Goal: Task Accomplishment & Management: Manage account settings

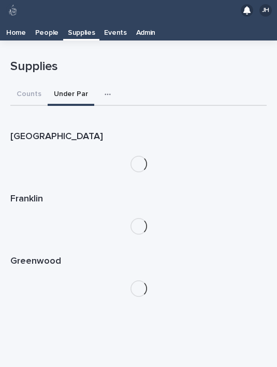
scroll to position [21, 0]
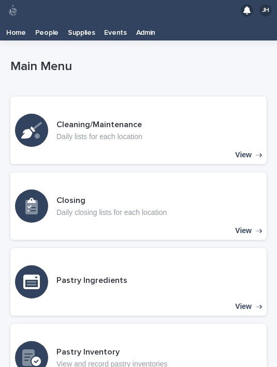
click at [80, 33] on p "Supplies" at bounding box center [81, 29] width 27 height 17
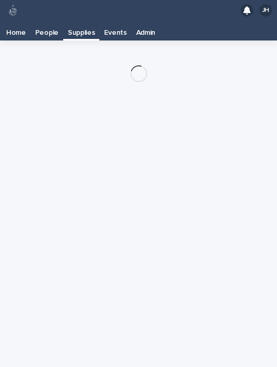
scroll to position [21, 0]
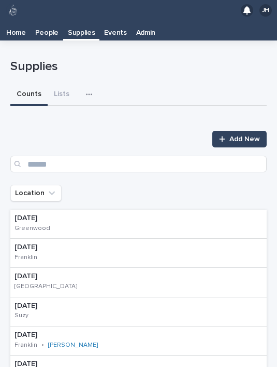
click at [91, 91] on div "button" at bounding box center [91, 94] width 10 height 7
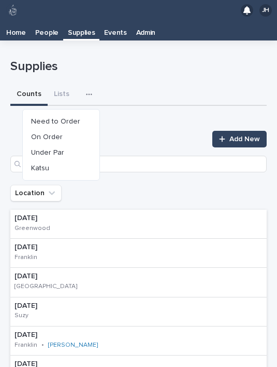
click at [74, 118] on span "Need to Order" at bounding box center [55, 121] width 49 height 7
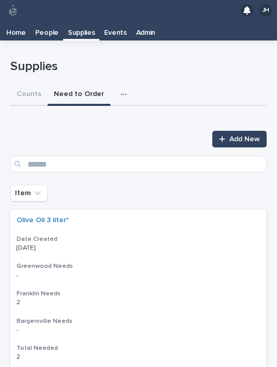
click at [231, 135] on span "Add New" at bounding box center [245, 138] width 31 height 7
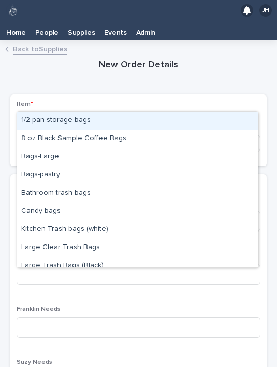
click at [54, 148] on div "Bags-Large" at bounding box center [137, 157] width 241 height 18
type input "****"
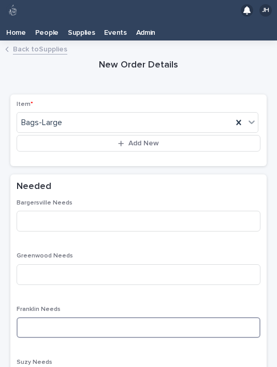
click at [59, 317] on input at bounding box center [139, 327] width 244 height 21
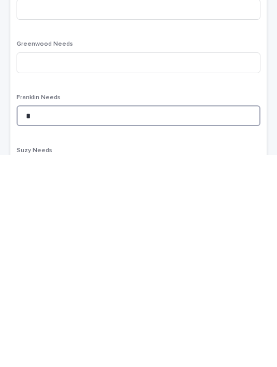
type input "*"
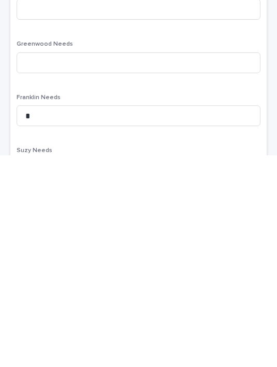
click at [111, 199] on div "Bargersville Needs Greenwood Needs Franklin Needs * Suzy Needs Total Needed - O…" at bounding box center [139, 346] width 244 height 295
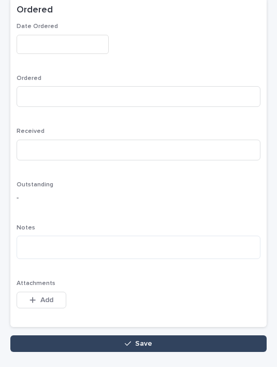
scroll to position [509, 0]
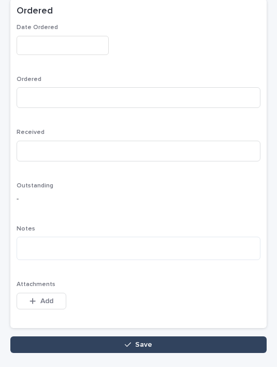
click at [197, 336] on button "Save" at bounding box center [138, 344] width 257 height 17
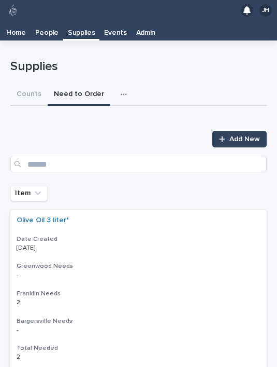
click at [242, 131] on link "Add New" at bounding box center [240, 139] width 54 height 17
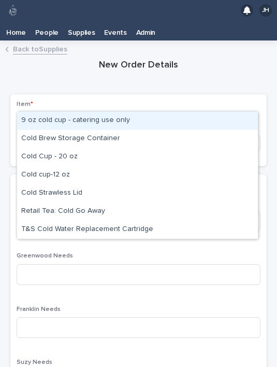
click at [77, 148] on div "Cold Cup - 20 oz" at bounding box center [137, 157] width 241 height 18
type input "****"
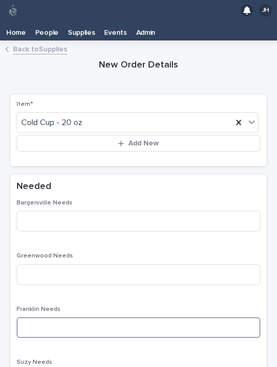
click at [61, 317] on input at bounding box center [139, 327] width 244 height 21
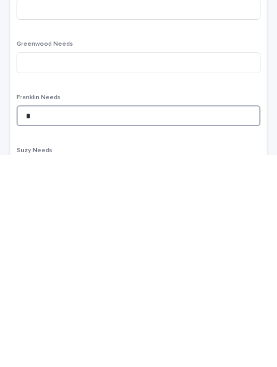
type input "*"
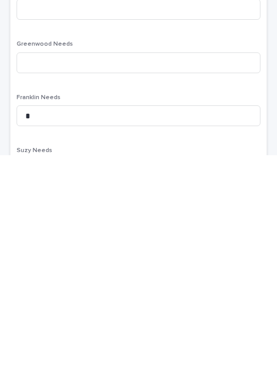
click at [102, 199] on div "Bargersville Needs Greenwood Needs Franklin Needs * Suzy Needs Total Needed - O…" at bounding box center [139, 346] width 244 height 295
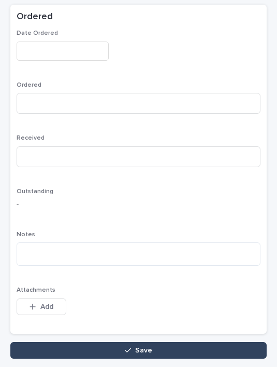
scroll to position [503, 0]
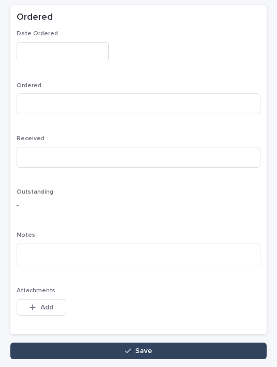
click at [155, 342] on button "Save" at bounding box center [138, 350] width 257 height 17
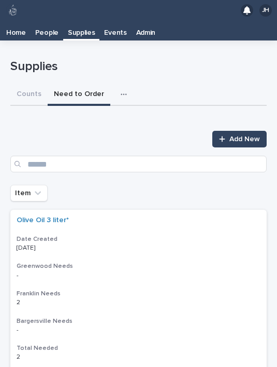
click at [229, 131] on link "Add New" at bounding box center [240, 139] width 54 height 17
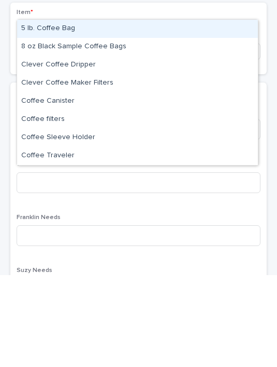
click at [76, 202] on div "Coffee filters" at bounding box center [137, 211] width 241 height 18
type input "******"
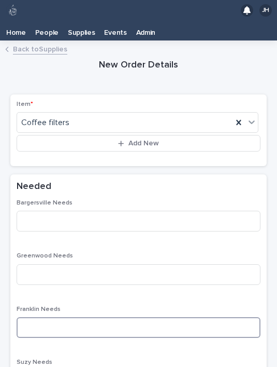
click at [67, 317] on input at bounding box center [139, 327] width 244 height 21
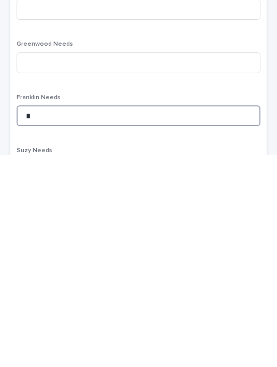
type input "*"
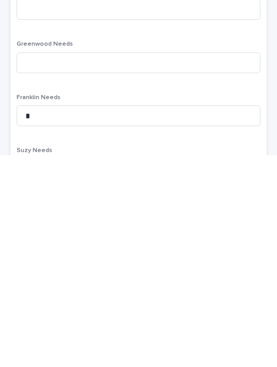
click at [98, 199] on div "Bargersville Needs Greenwood Needs Franklin Needs * Suzy Needs Total Needed - O…" at bounding box center [139, 346] width 244 height 295
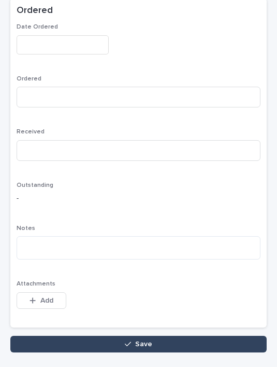
scroll to position [509, 0]
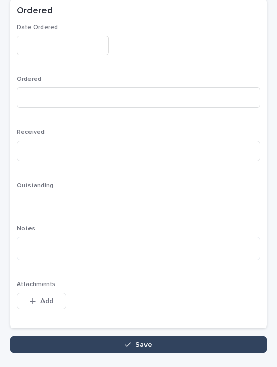
click at [92, 336] on button "Save" at bounding box center [138, 344] width 257 height 17
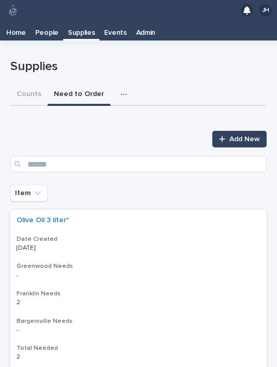
click at [227, 135] on div at bounding box center [224, 138] width 10 height 7
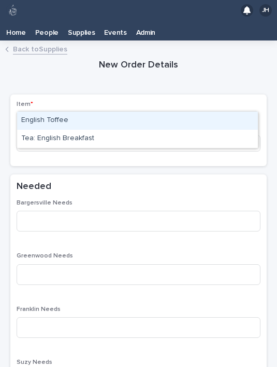
click at [116, 112] on div "English Toffee" at bounding box center [137, 121] width 241 height 18
type input "****"
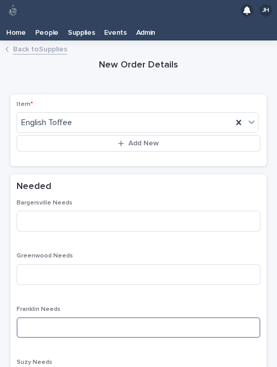
click at [82, 317] on input at bounding box center [139, 327] width 244 height 21
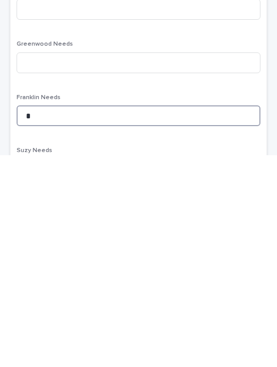
type input "*"
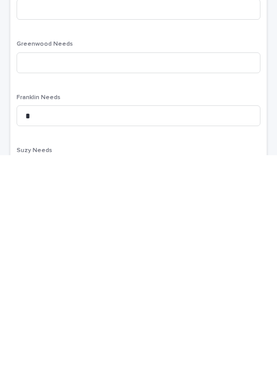
click at [95, 199] on div "Bargersville Needs Greenwood Needs Franklin Needs * Suzy Needs Total Needed - O…" at bounding box center [139, 346] width 244 height 295
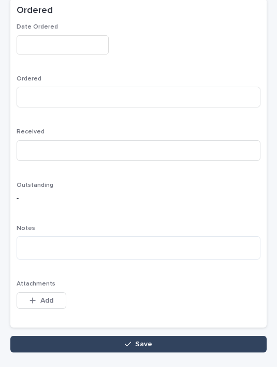
scroll to position [509, 0]
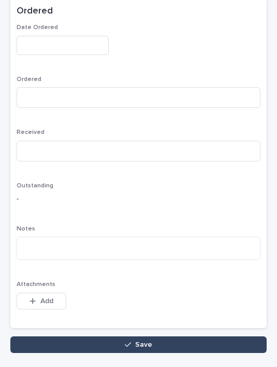
click at [143, 341] on span "Save" at bounding box center [143, 344] width 17 height 7
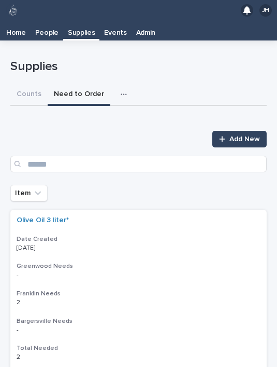
click at [233, 135] on span "Add New" at bounding box center [245, 138] width 31 height 7
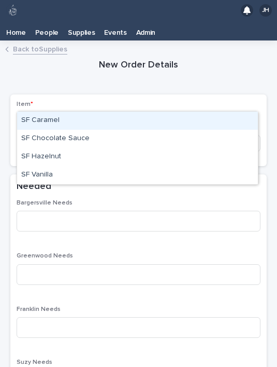
click at [85, 130] on div "SF Chocolate Sauce" at bounding box center [137, 139] width 241 height 18
type input "**"
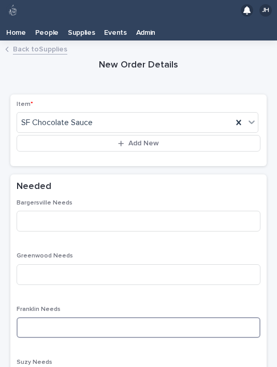
click at [82, 317] on input at bounding box center [139, 327] width 244 height 21
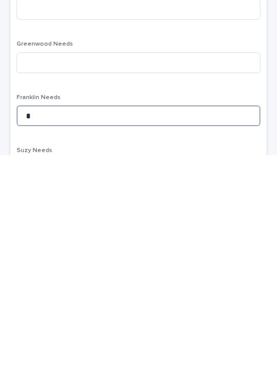
type input "*"
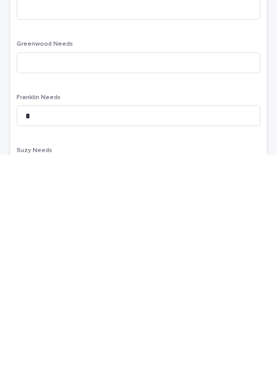
click at [120, 199] on div "Bargersville Needs Greenwood Needs Franklin Needs * Suzy Needs Total Needed - O…" at bounding box center [139, 346] width 244 height 295
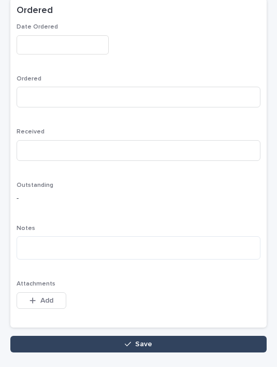
scroll to position [509, 0]
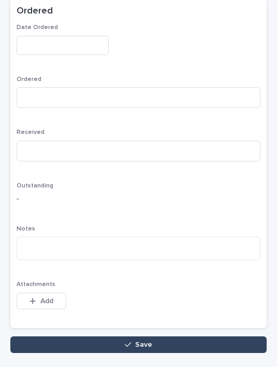
click at [155, 336] on button "Save" at bounding box center [138, 344] width 257 height 17
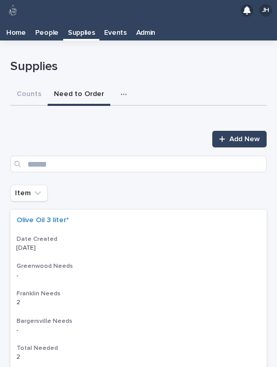
click at [225, 131] on link "Add New" at bounding box center [240, 139] width 54 height 17
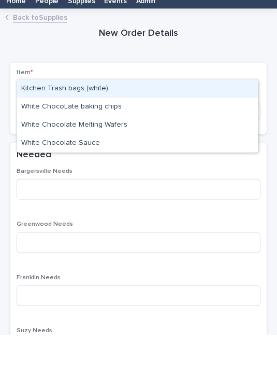
click at [107, 166] on div "White Chocolate Sauce" at bounding box center [137, 175] width 241 height 18
type input "****"
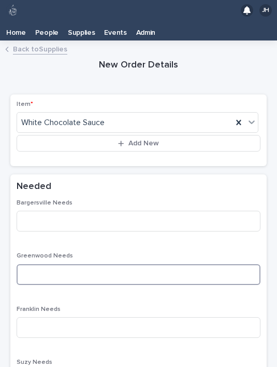
click at [93, 264] on input at bounding box center [139, 274] width 244 height 21
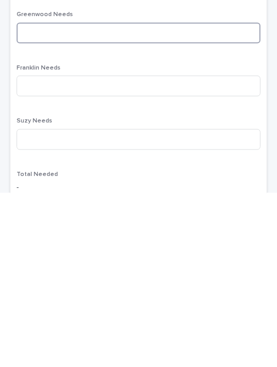
scroll to position [67, 0]
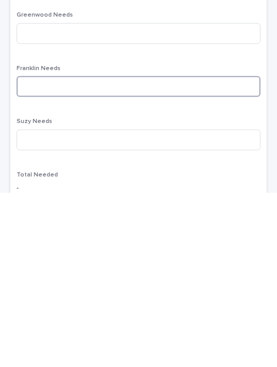
click at [120, 250] on input at bounding box center [139, 260] width 244 height 21
type input "*"
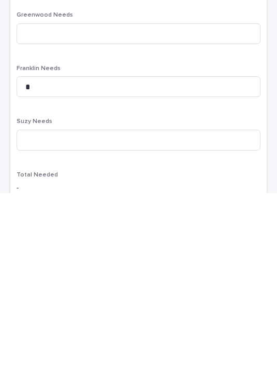
click at [113, 239] on div "Franklin Needs *" at bounding box center [139, 259] width 244 height 40
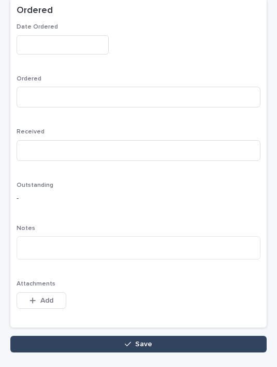
scroll to position [509, 0]
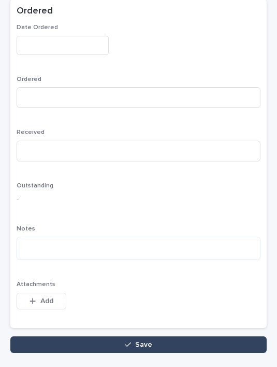
click at [156, 336] on button "Save" at bounding box center [138, 344] width 257 height 17
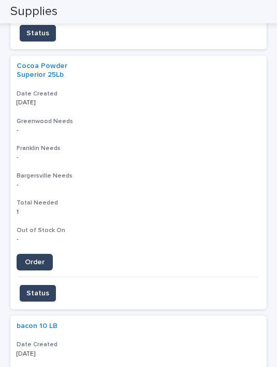
scroll to position [909, 0]
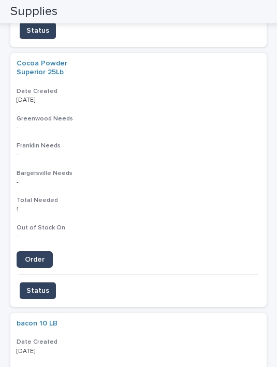
click at [40, 256] on span "Order" at bounding box center [35, 259] width 20 height 7
click at [39, 285] on span "Status" at bounding box center [37, 290] width 23 height 10
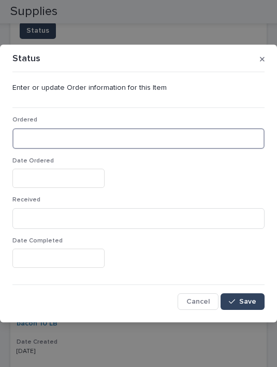
click at [86, 131] on input at bounding box center [138, 138] width 253 height 21
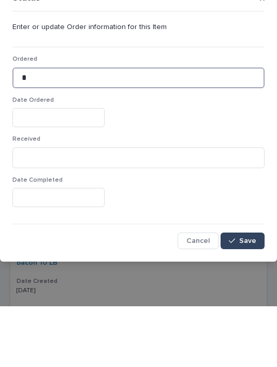
type input "*"
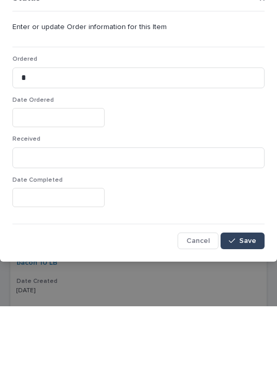
click at [54, 169] on input "text" at bounding box center [58, 178] width 92 height 19
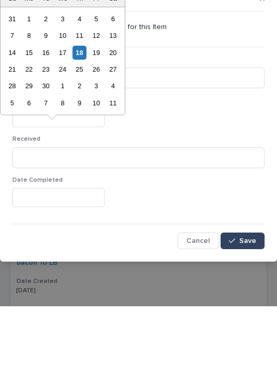
click at [81, 106] on div "18" at bounding box center [80, 113] width 14 height 14
type input "**********"
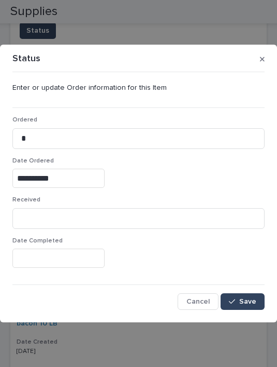
click at [244, 300] on span "Save" at bounding box center [248, 301] width 17 height 7
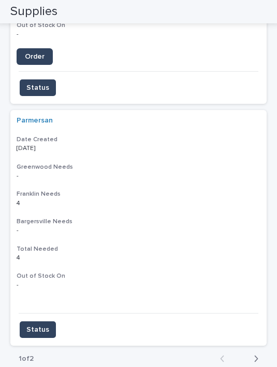
scroll to position [2363, 0]
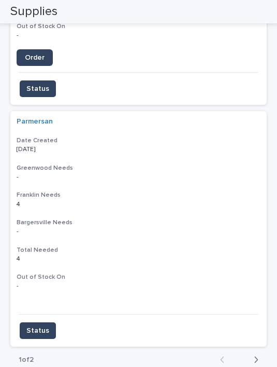
click at [256, 355] on icon "button" at bounding box center [256, 359] width 5 height 9
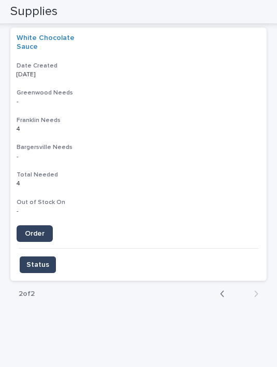
scroll to position [1901, 0]
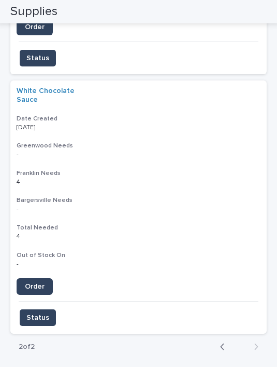
click at [41, 283] on span "Order" at bounding box center [35, 286] width 20 height 7
click at [44, 309] on button "Status" at bounding box center [38, 317] width 36 height 17
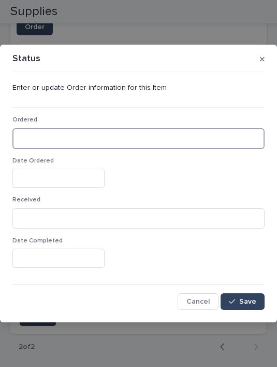
click at [91, 131] on input at bounding box center [138, 138] width 253 height 21
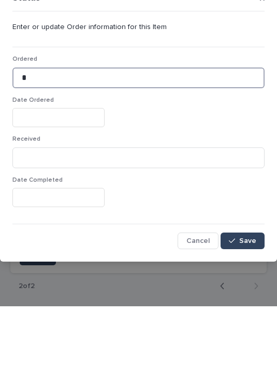
type input "*"
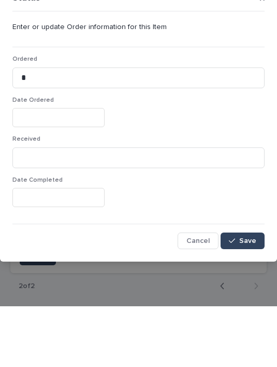
click at [50, 169] on input "text" at bounding box center [58, 178] width 92 height 19
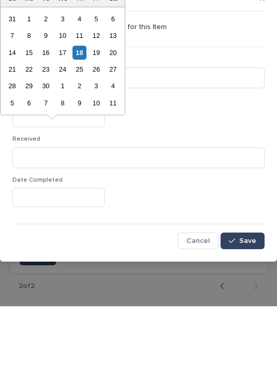
click at [82, 106] on div "18" at bounding box center [80, 113] width 14 height 14
type input "**********"
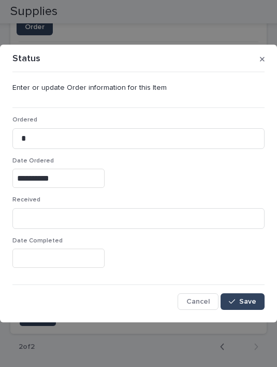
click at [248, 295] on button "Save" at bounding box center [243, 301] width 44 height 17
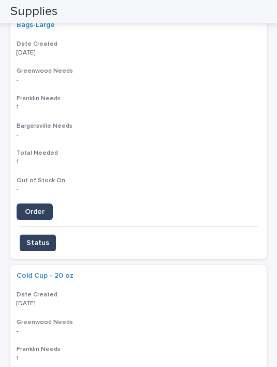
scroll to position [704, 0]
click at [41, 204] on link "Order" at bounding box center [35, 212] width 36 height 17
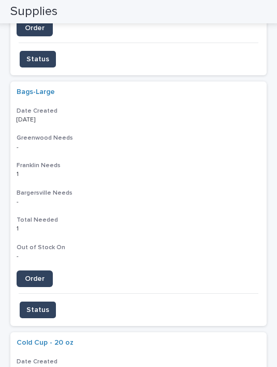
scroll to position [631, 0]
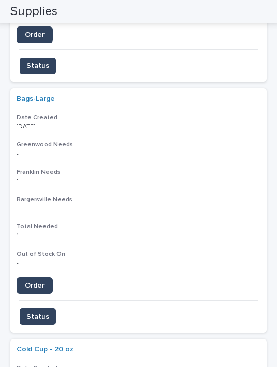
click at [43, 308] on button "Status" at bounding box center [38, 316] width 36 height 17
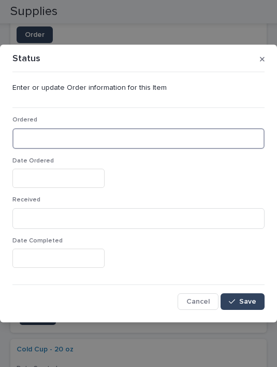
click at [61, 130] on input at bounding box center [138, 138] width 253 height 21
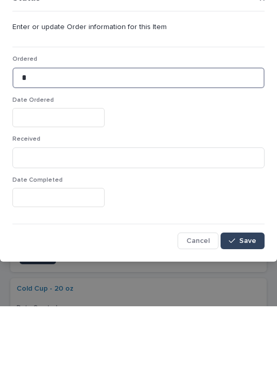
type input "*"
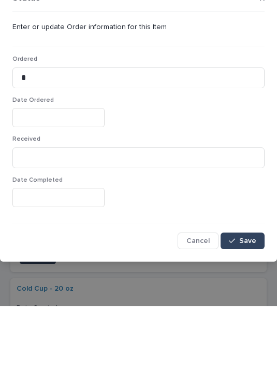
click at [49, 169] on input "text" at bounding box center [58, 178] width 92 height 19
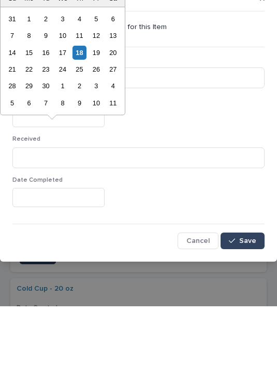
click at [82, 106] on div "18" at bounding box center [80, 113] width 14 height 14
type input "**********"
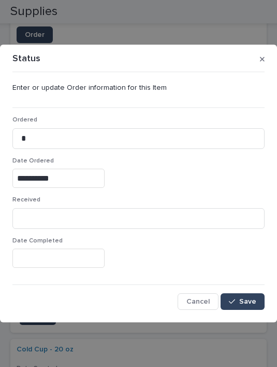
click at [244, 299] on span "Save" at bounding box center [248, 301] width 17 height 7
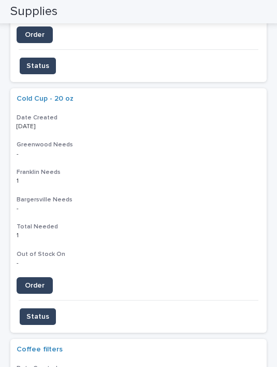
click at [38, 282] on span "Order" at bounding box center [35, 285] width 20 height 7
click at [43, 311] on span "Status" at bounding box center [37, 316] width 23 height 10
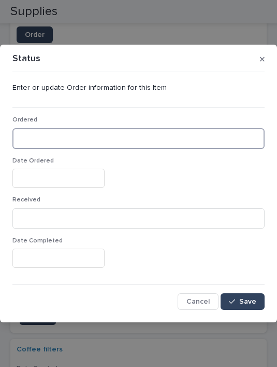
click at [56, 132] on input at bounding box center [138, 138] width 253 height 21
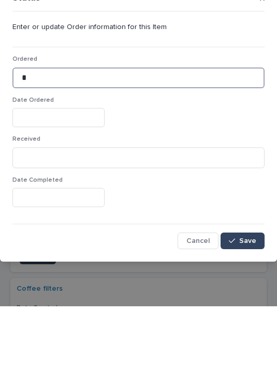
type input "*"
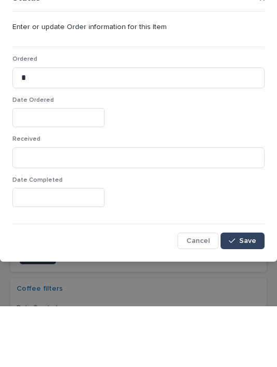
click at [56, 169] on input "text" at bounding box center [58, 178] width 92 height 19
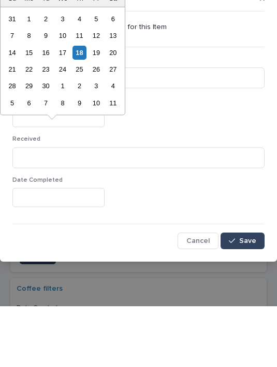
click at [85, 106] on div "18" at bounding box center [80, 113] width 14 height 14
type input "**********"
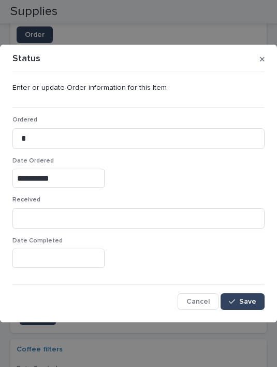
click at [246, 301] on span "Save" at bounding box center [248, 301] width 17 height 7
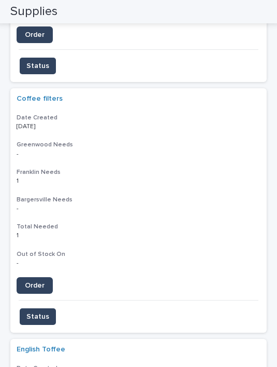
click at [39, 282] on span "Order" at bounding box center [35, 285] width 20 height 7
click at [43, 311] on span "Status" at bounding box center [37, 316] width 23 height 10
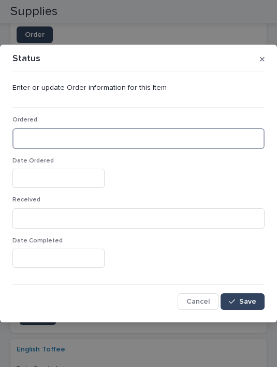
click at [61, 137] on input at bounding box center [138, 138] width 253 height 21
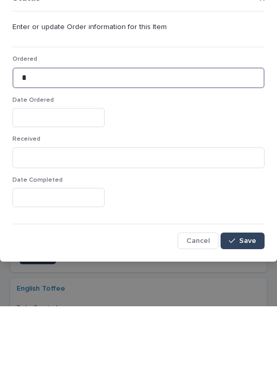
type input "*"
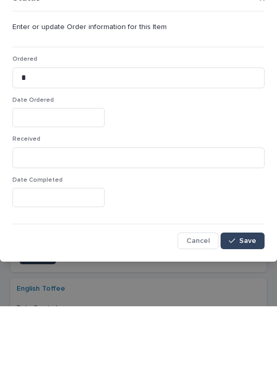
click at [46, 169] on input "text" at bounding box center [58, 178] width 92 height 19
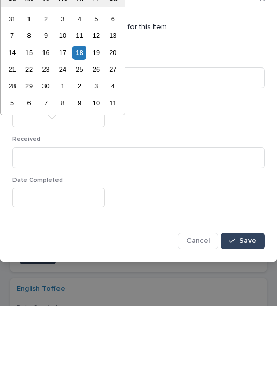
click at [80, 106] on div "18" at bounding box center [80, 113] width 14 height 14
type input "**********"
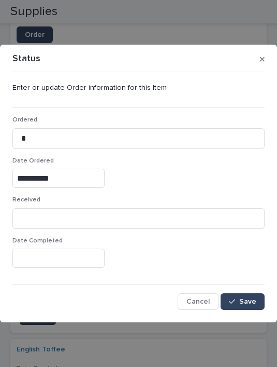
click at [242, 298] on span "Save" at bounding box center [248, 301] width 17 height 7
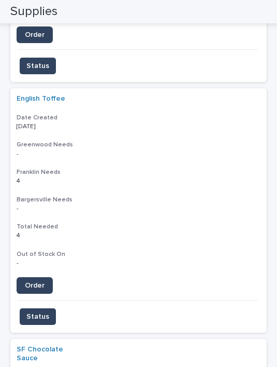
click at [37, 282] on span "Order" at bounding box center [35, 285] width 20 height 7
click at [149, 168] on h3 "Franklin Needs" at bounding box center [139, 172] width 244 height 8
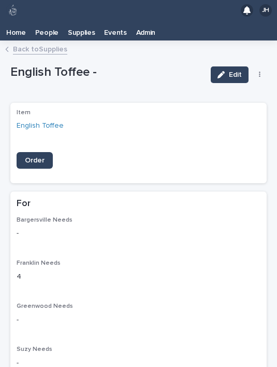
click at [230, 71] on span "Edit" at bounding box center [235, 74] width 13 height 7
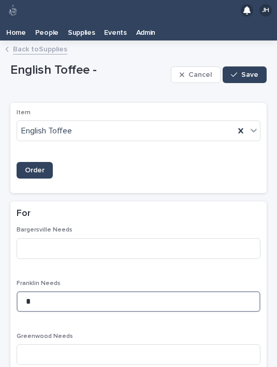
click at [94, 291] on input "*" at bounding box center [139, 301] width 244 height 21
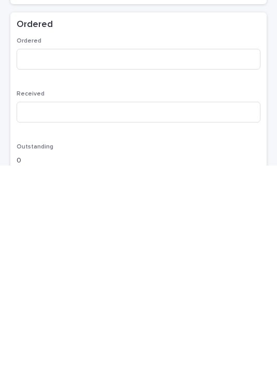
scroll to position [355, 0]
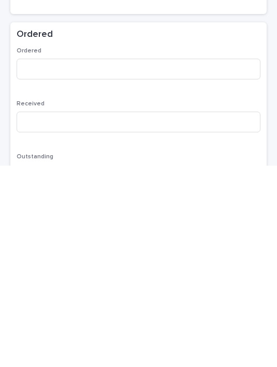
type input "*"
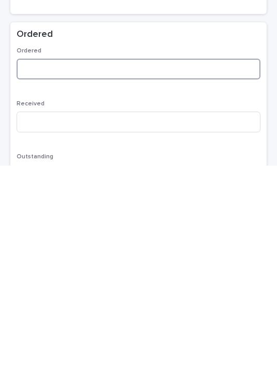
click at [95, 260] on input at bounding box center [139, 270] width 244 height 21
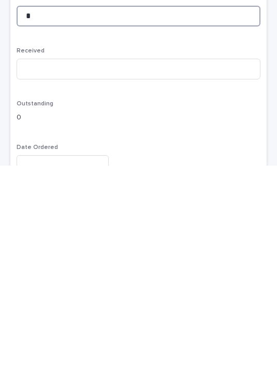
scroll to position [412, 0]
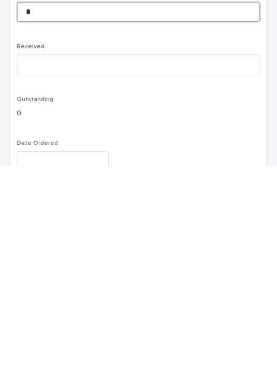
type input "*"
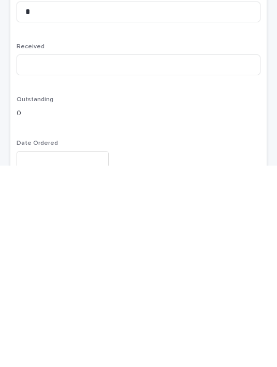
click at [69, 352] on input "text" at bounding box center [63, 361] width 92 height 19
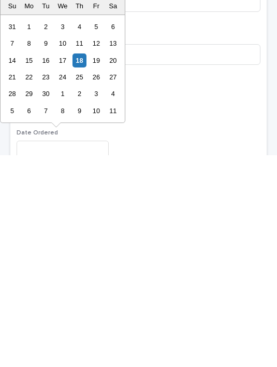
click at [82, 265] on div "18" at bounding box center [80, 272] width 14 height 14
type input "**********"
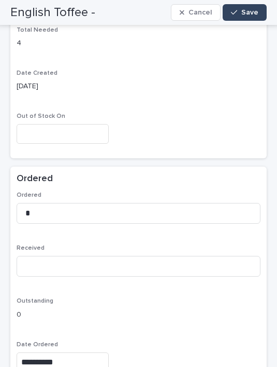
click at [240, 12] on div "button" at bounding box center [236, 12] width 10 height 7
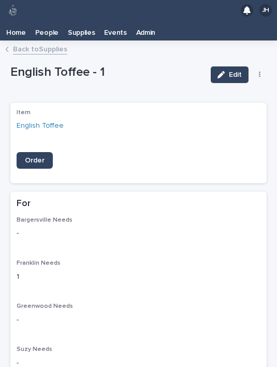
scroll to position [0, 0]
click at [46, 21] on link "People" at bounding box center [47, 31] width 33 height 20
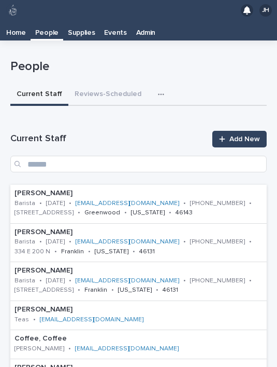
click at [158, 91] on icon "button" at bounding box center [161, 94] width 6 height 7
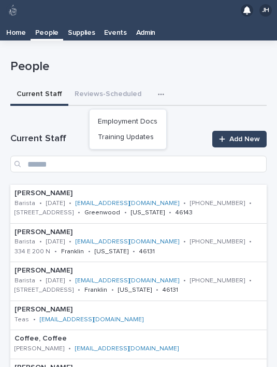
click at [87, 21] on p "Supplies" at bounding box center [81, 29] width 27 height 17
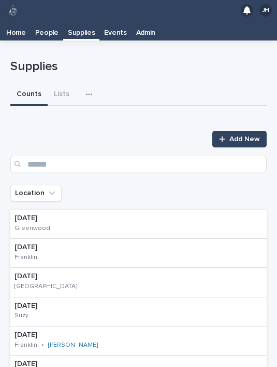
click at [86, 91] on icon "button" at bounding box center [89, 94] width 6 height 7
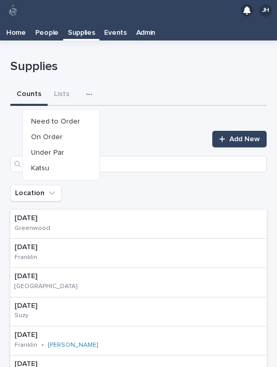
click at [87, 114] on button "Need to Order" at bounding box center [61, 122] width 68 height 16
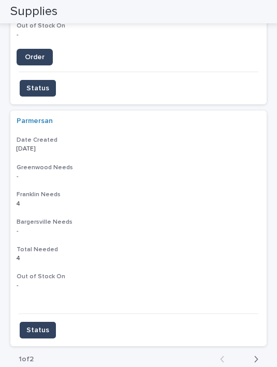
scroll to position [2363, 0]
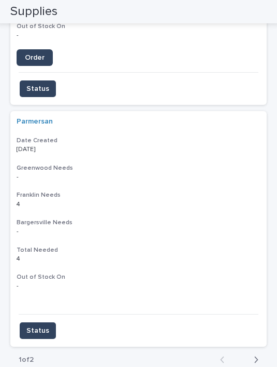
click at [254, 346] on div "Back Next" at bounding box center [239, 359] width 55 height 26
click at [259, 355] on button "Next" at bounding box center [253, 359] width 27 height 9
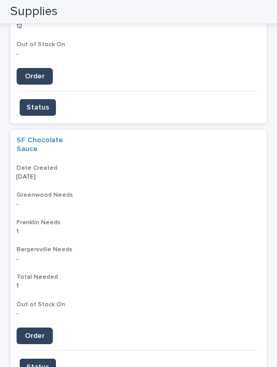
scroll to position [633, 0]
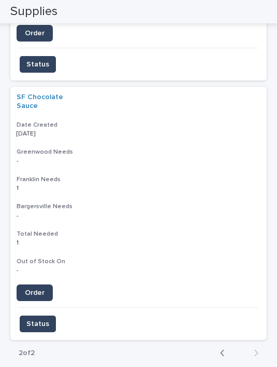
click at [39, 289] on span "Order" at bounding box center [35, 292] width 20 height 7
click at [41, 318] on span "Status" at bounding box center [37, 323] width 23 height 10
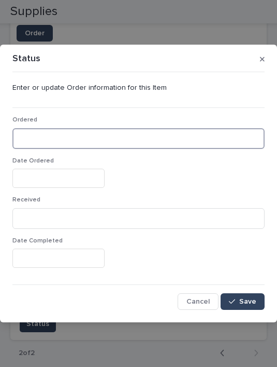
click at [69, 136] on input at bounding box center [138, 138] width 253 height 21
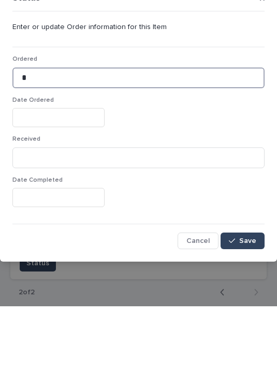
type input "*"
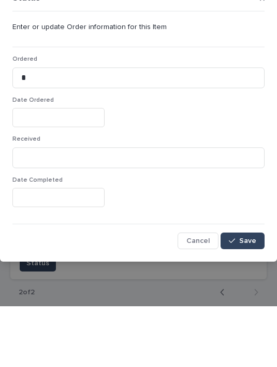
click at [54, 169] on input "text" at bounding box center [58, 178] width 92 height 19
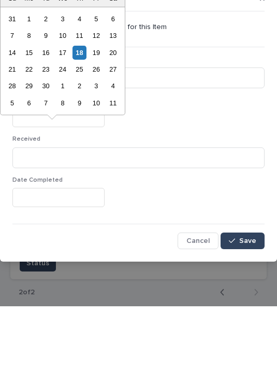
click at [82, 106] on div "18" at bounding box center [80, 113] width 14 height 14
type input "**********"
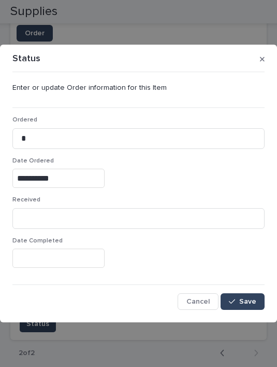
click at [251, 295] on button "Save" at bounding box center [243, 301] width 44 height 17
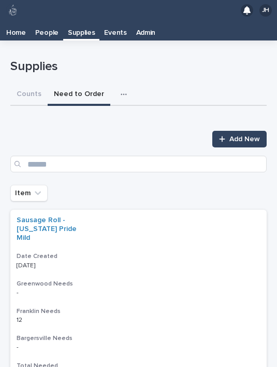
scroll to position [0, 0]
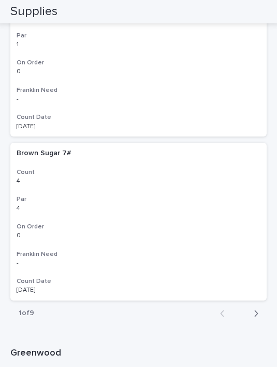
scroll to position [3282, 0]
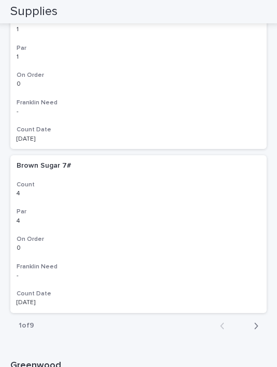
click at [253, 252] on div "Brown Sugar 7# Brown Sugar 7# Count 4 4 Par 4 4 On Order 0 0 Franklin Need - - …" at bounding box center [138, 234] width 257 height 158
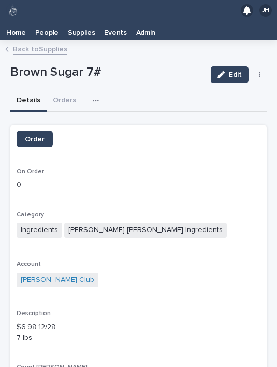
click at [36, 43] on link "Back to Supplies" at bounding box center [40, 49] width 54 height 12
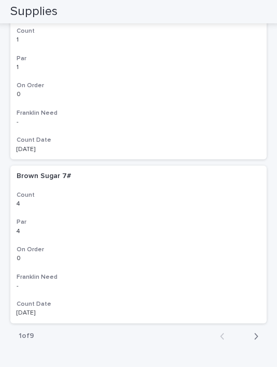
scroll to position [3247, 0]
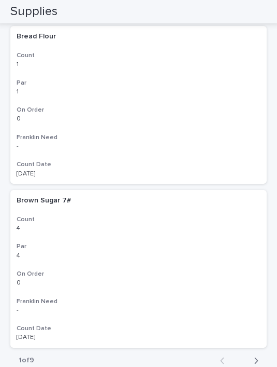
click at [261, 356] on button "Next" at bounding box center [253, 360] width 27 height 9
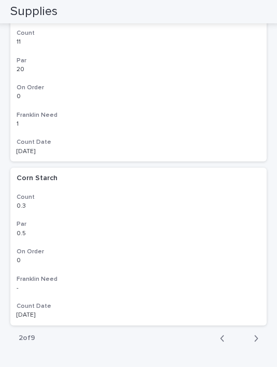
scroll to position [3265, 0]
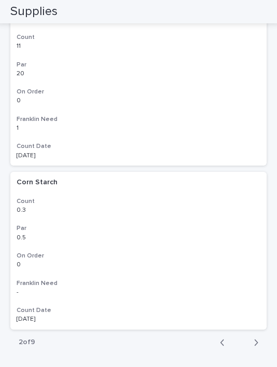
click at [256, 339] on icon "button" at bounding box center [257, 342] width 4 height 6
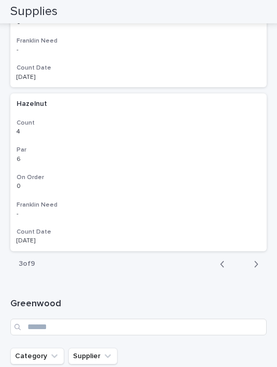
scroll to position [3343, 0]
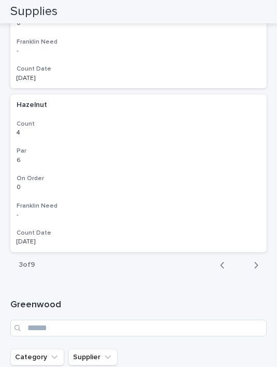
click at [263, 260] on button "Next" at bounding box center [253, 264] width 27 height 9
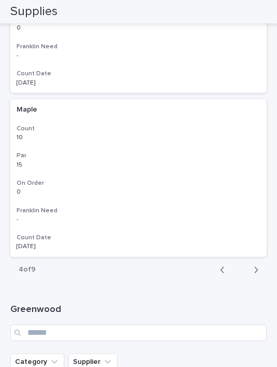
scroll to position [3337, 0]
click at [260, 266] on button "Next" at bounding box center [253, 270] width 27 height 9
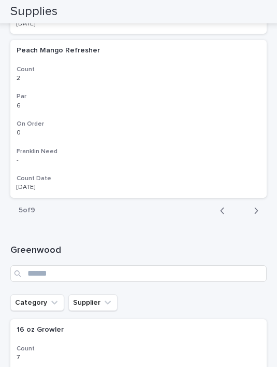
scroll to position [3397, 0]
click at [256, 137] on div "Peach Mango Refresher Peach Mango Refresher Count 2 2 Par 6 6 On Order 0 0 [PER…" at bounding box center [138, 119] width 257 height 158
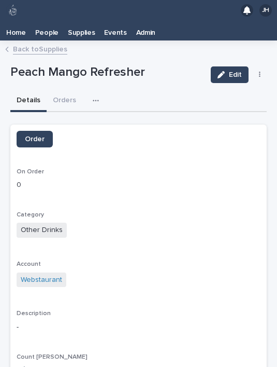
click at [41, 43] on link "Back to Supplies" at bounding box center [40, 49] width 54 height 12
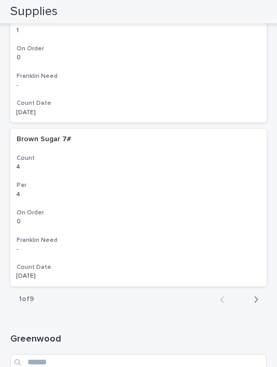
scroll to position [3308, 0]
click at [261, 295] on button "Next" at bounding box center [253, 299] width 27 height 9
click at [265, 295] on button "Next" at bounding box center [253, 299] width 27 height 9
click at [266, 295] on button "Next" at bounding box center [253, 299] width 27 height 9
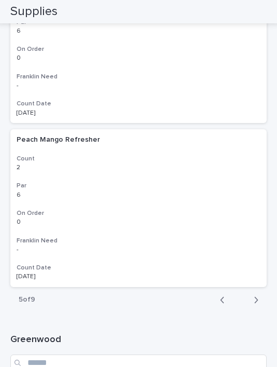
click at [262, 295] on button "Next" at bounding box center [253, 299] width 27 height 9
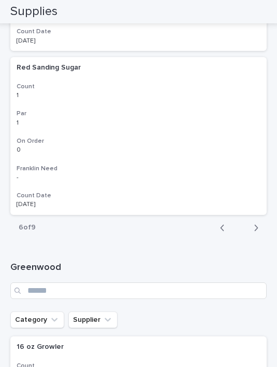
scroll to position [3379, 0]
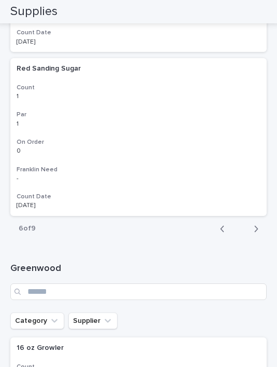
click at [259, 224] on button "Next" at bounding box center [253, 228] width 27 height 9
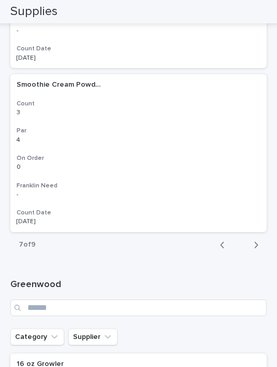
scroll to position [3362, 0]
click at [261, 241] on button "Next" at bounding box center [253, 245] width 27 height 9
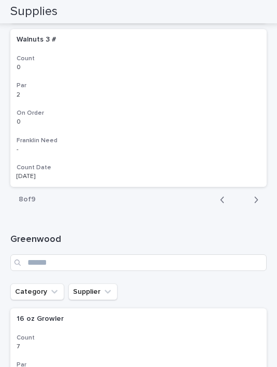
scroll to position [3389, 0]
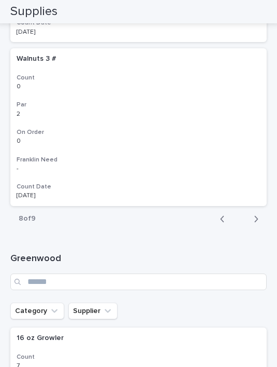
click at [259, 214] on button "Next" at bounding box center [253, 218] width 27 height 9
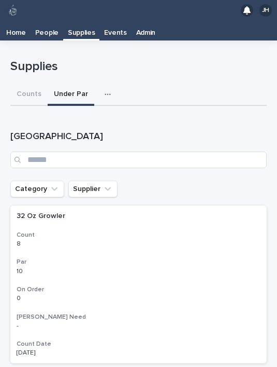
scroll to position [0, 0]
click at [99, 84] on button "button" at bounding box center [110, 94] width 23 height 21
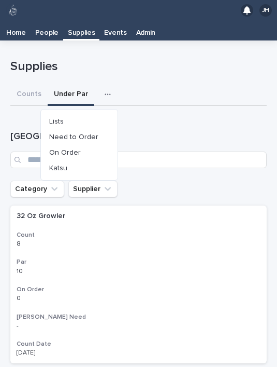
click at [65, 114] on button "Lists" at bounding box center [79, 122] width 68 height 16
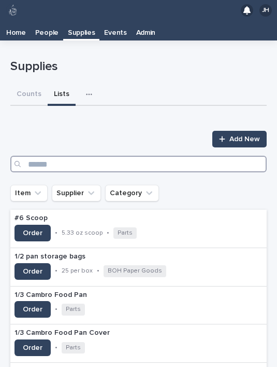
click at [110, 156] on input "Search" at bounding box center [138, 164] width 257 height 17
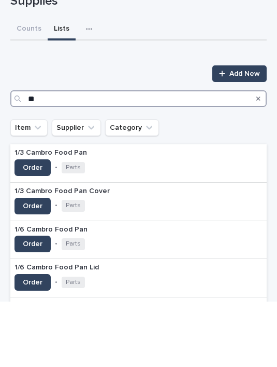
type input "***"
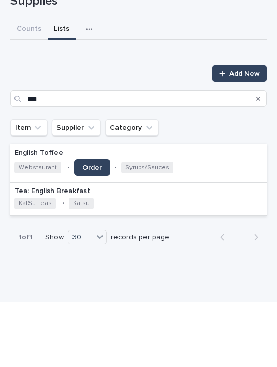
click at [201, 214] on p "English Toffee" at bounding box center [120, 218] width 210 height 9
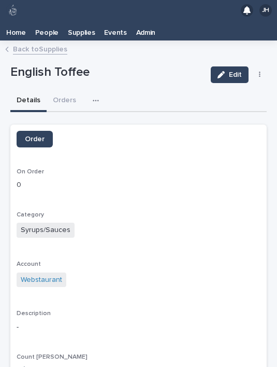
click at [93, 100] on icon "button" at bounding box center [96, 101] width 6 height 2
click at [82, 120] on button "Counts" at bounding box center [68, 128] width 68 height 16
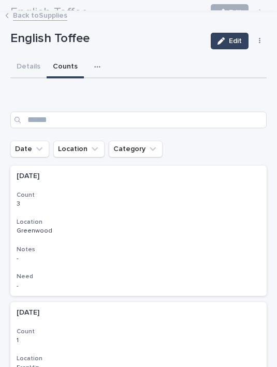
scroll to position [13, 0]
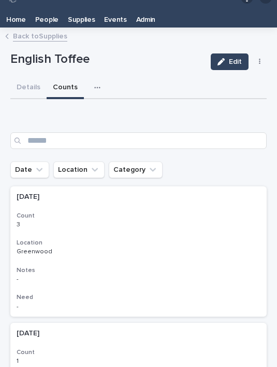
click at [27, 8] on link "Home" at bounding box center [16, 18] width 29 height 20
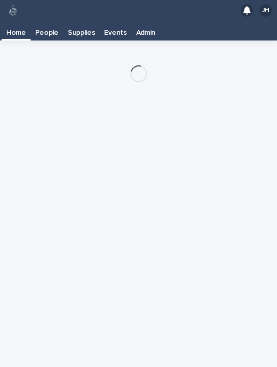
click at [31, 21] on div "People" at bounding box center [47, 29] width 33 height 17
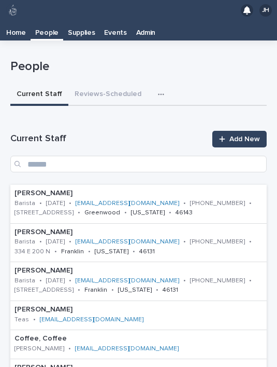
click at [84, 21] on p "Supplies" at bounding box center [81, 29] width 27 height 17
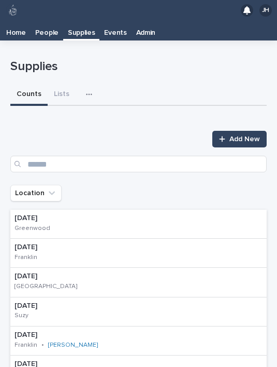
click at [88, 91] on icon "button" at bounding box center [89, 94] width 6 height 7
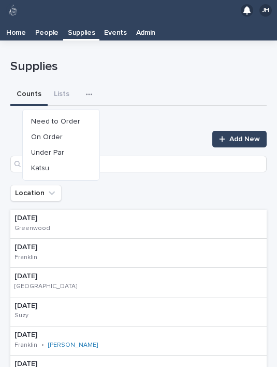
click at [63, 145] on button "Under Par" at bounding box center [61, 153] width 68 height 16
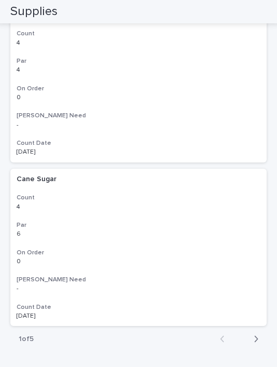
scroll to position [1517, 0]
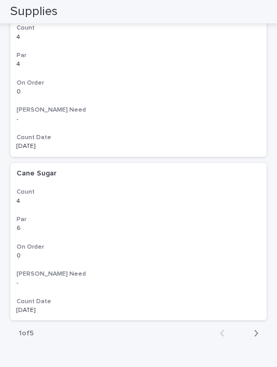
click at [262, 328] on button "Next" at bounding box center [253, 332] width 27 height 9
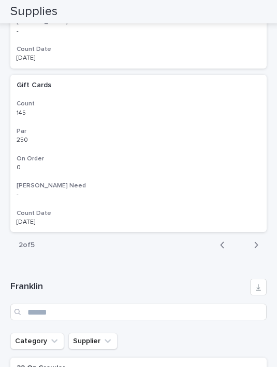
scroll to position [1593, 0]
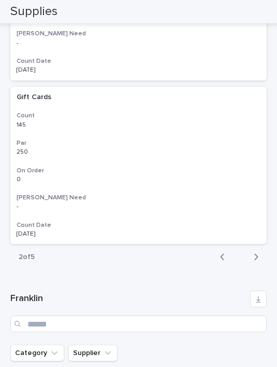
click at [259, 202] on div "Gift Cards Gift Cards Count 145 145 Par 250 250 On Order 0 0 [PERSON_NAME] Need…" at bounding box center [138, 166] width 257 height 158
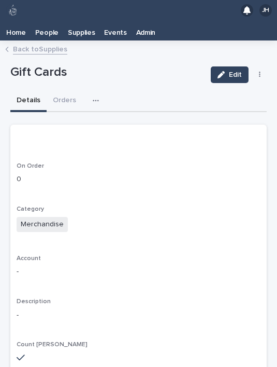
click at [47, 43] on link "Back to Supplies" at bounding box center [40, 49] width 54 height 12
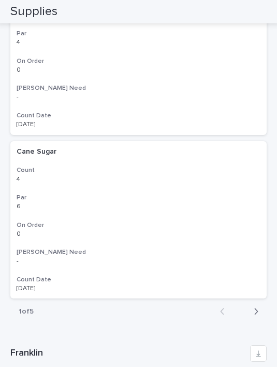
scroll to position [1540, 0]
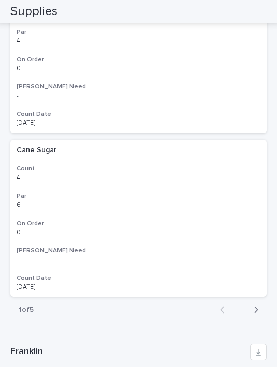
click at [261, 305] on button "Next" at bounding box center [253, 309] width 27 height 9
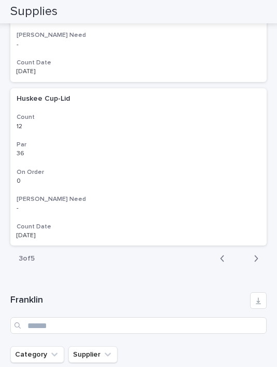
scroll to position [1577, 0]
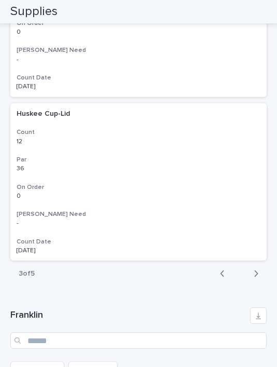
click at [262, 269] on button "Next" at bounding box center [253, 273] width 27 height 9
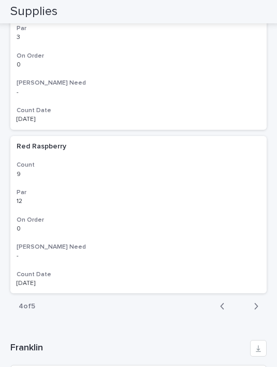
scroll to position [1546, 0]
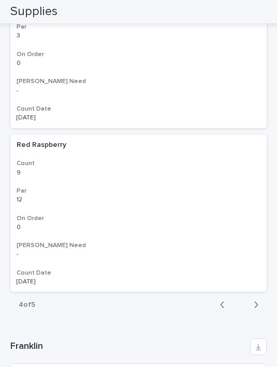
click at [259, 300] on button "Next" at bounding box center [253, 304] width 27 height 9
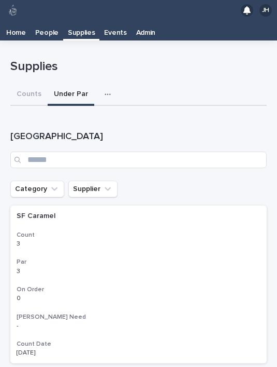
scroll to position [0, 0]
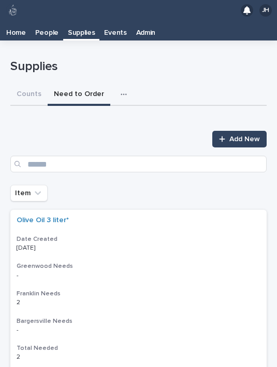
click at [234, 131] on link "Add New" at bounding box center [240, 139] width 54 height 17
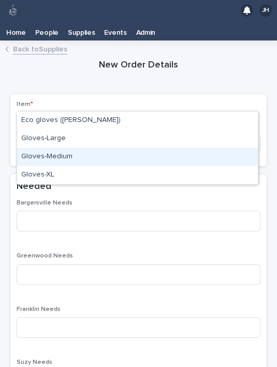
click at [98, 148] on div "Gloves-Medium" at bounding box center [137, 157] width 241 height 18
type input "*****"
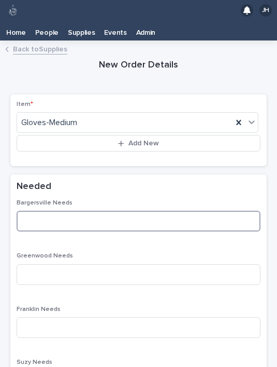
click at [99, 211] on input at bounding box center [139, 221] width 244 height 21
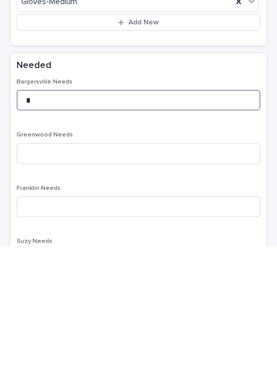
type input "*"
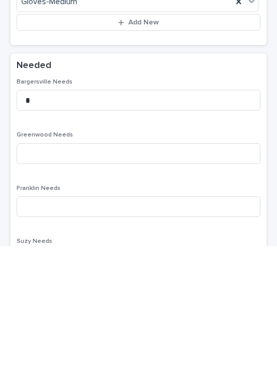
click at [116, 199] on div "Bargersville Needs * Greenwood Needs Franklin Needs Suzy Needs Total Needed - O…" at bounding box center [139, 346] width 244 height 295
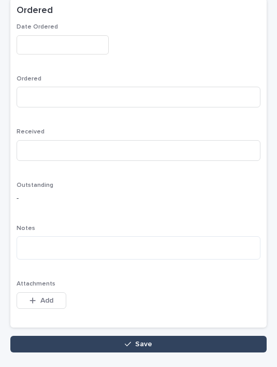
scroll to position [509, 0]
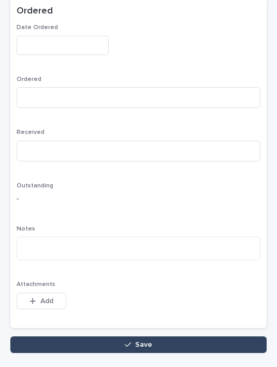
click at [145, 336] on button "Save" at bounding box center [138, 344] width 257 height 17
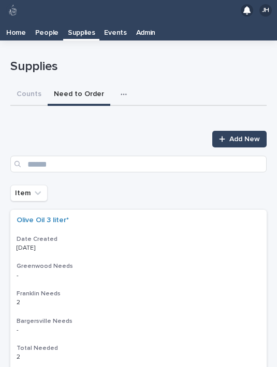
click at [115, 84] on button "button" at bounding box center [126, 94] width 23 height 21
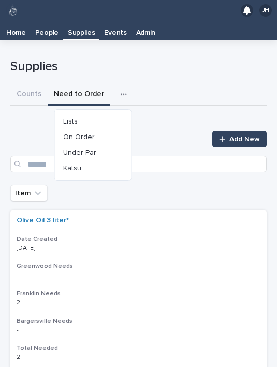
click at [93, 129] on button "On Order" at bounding box center [93, 137] width 68 height 16
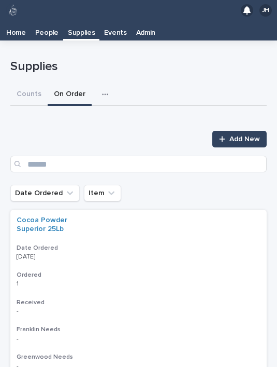
click at [98, 84] on button "button" at bounding box center [107, 94] width 23 height 21
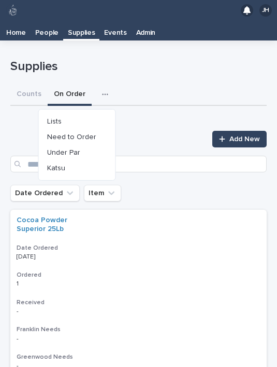
click at [89, 133] on span "Need to Order" at bounding box center [71, 136] width 49 height 7
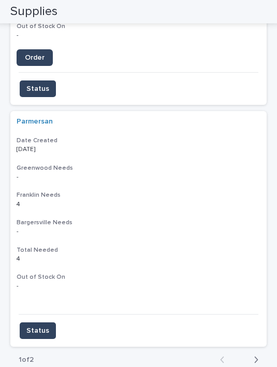
scroll to position [2363, 0]
click at [260, 355] on button "Next" at bounding box center [253, 359] width 27 height 9
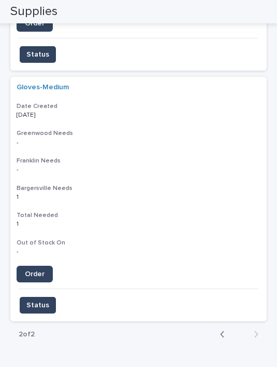
click at [40, 270] on span "Order" at bounding box center [35, 273] width 20 height 7
click at [44, 300] on span "Status" at bounding box center [37, 305] width 23 height 10
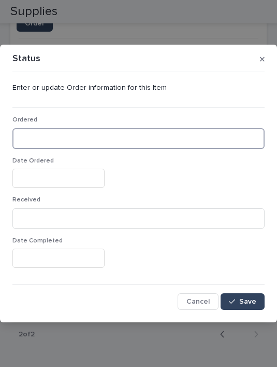
click at [94, 134] on input at bounding box center [138, 138] width 253 height 21
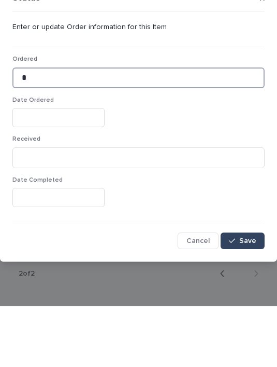
type input "*"
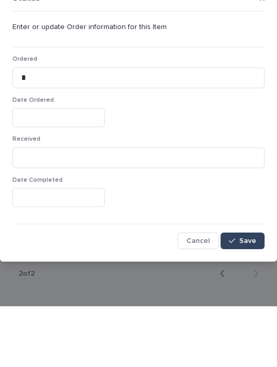
click at [47, 169] on input "text" at bounding box center [58, 178] width 92 height 19
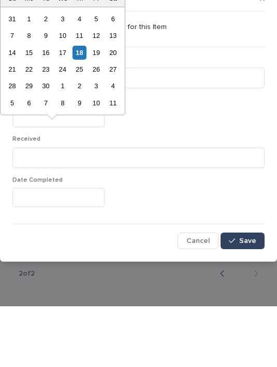
click at [83, 106] on div "18" at bounding box center [80, 113] width 14 height 14
type input "**********"
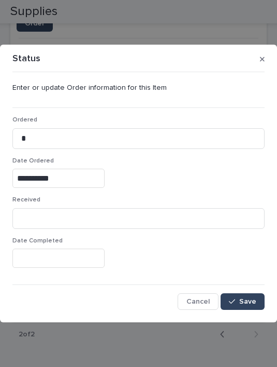
click at [251, 295] on button "Save" at bounding box center [243, 301] width 44 height 17
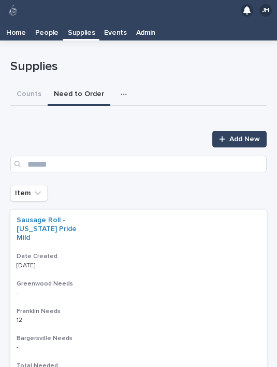
scroll to position [0, 0]
click at [227, 135] on div at bounding box center [224, 138] width 10 height 7
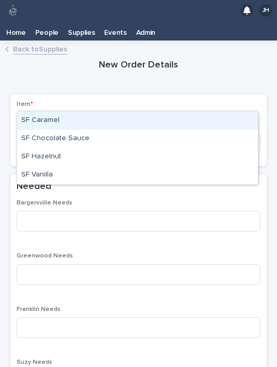
click at [92, 130] on div "SF Chocolate Sauce" at bounding box center [137, 139] width 241 height 18
type input "**"
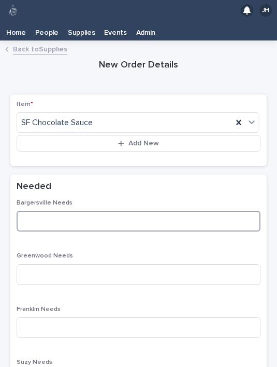
click at [124, 211] on input at bounding box center [139, 221] width 244 height 21
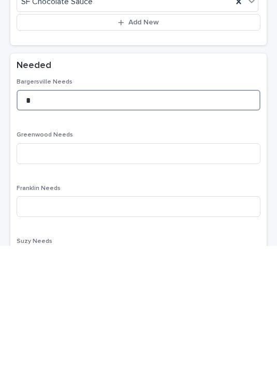
type input "*"
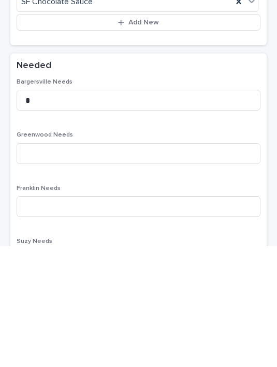
click at [146, 252] on p "Greenwood Needs" at bounding box center [139, 255] width 244 height 7
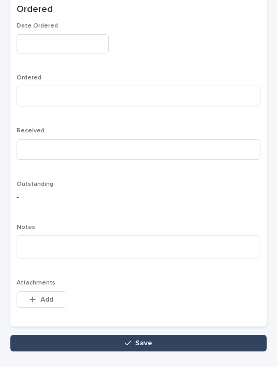
scroll to position [509, 0]
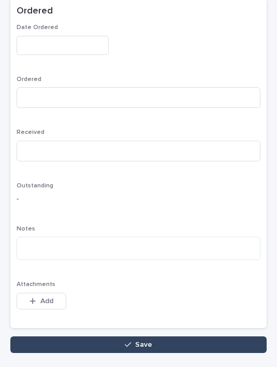
click at [173, 336] on button "Save" at bounding box center [138, 344] width 257 height 17
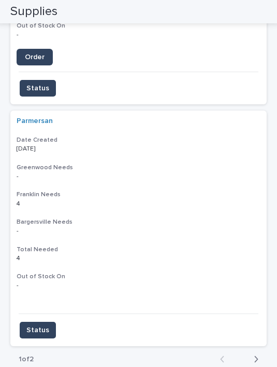
scroll to position [2363, 0]
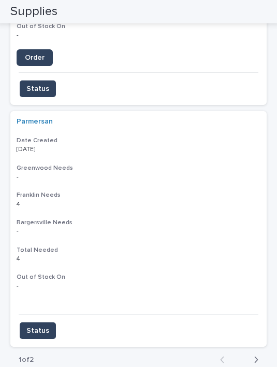
click at [258, 355] on icon "button" at bounding box center [256, 359] width 5 height 9
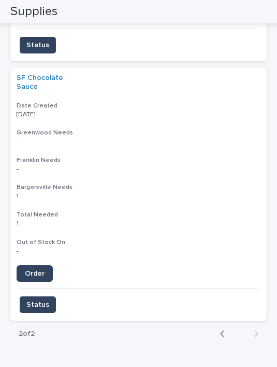
scroll to position [651, 0]
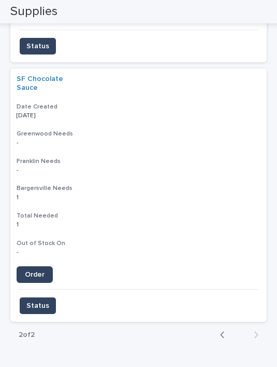
click at [38, 271] on span "Order" at bounding box center [35, 274] width 20 height 7
click at [41, 300] on span "Status" at bounding box center [37, 305] width 23 height 10
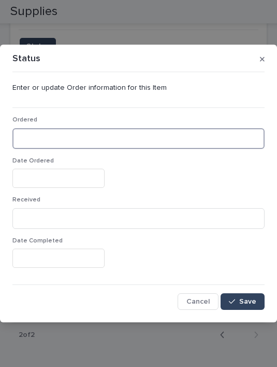
click at [65, 132] on input at bounding box center [138, 138] width 253 height 21
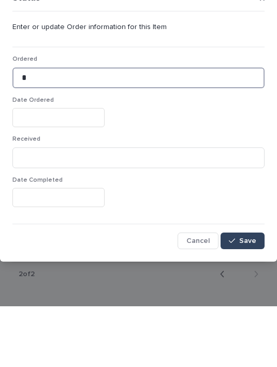
type input "*"
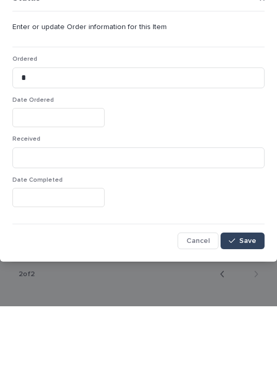
click at [50, 169] on input "text" at bounding box center [58, 178] width 92 height 19
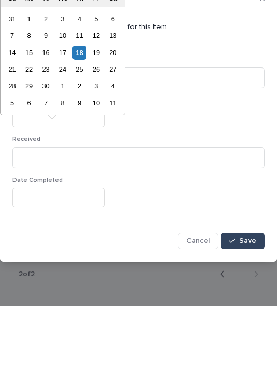
click at [77, 106] on div "18" at bounding box center [80, 113] width 14 height 14
type input "**********"
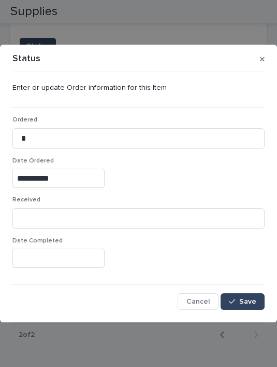
click at [249, 297] on button "Save" at bounding box center [243, 301] width 44 height 17
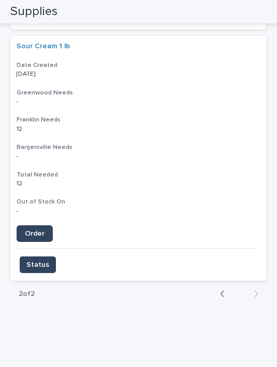
scroll to position [108, 0]
